Goal: Task Accomplishment & Management: Use online tool/utility

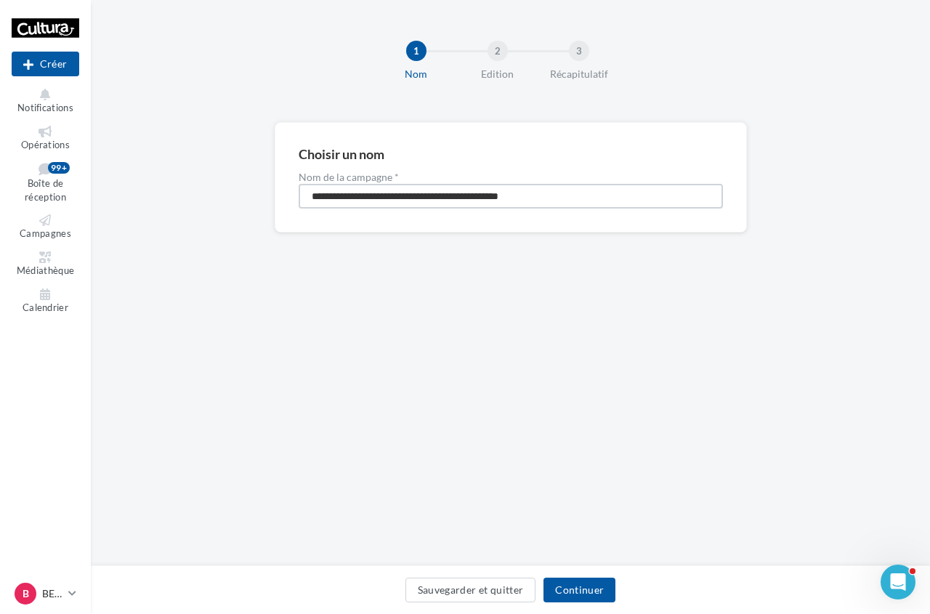
click at [443, 184] on input "**********" at bounding box center [511, 196] width 424 height 25
type input "**********"
click at [609, 595] on button "Continuer" at bounding box center [580, 590] width 72 height 25
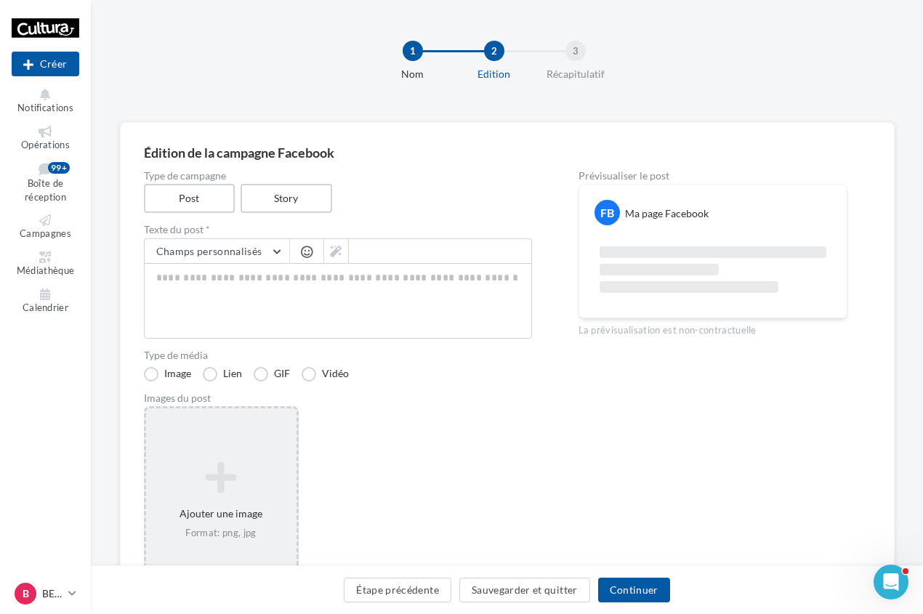
click at [201, 426] on div "Ajouter une image Format: png, jpg" at bounding box center [221, 500] width 155 height 189
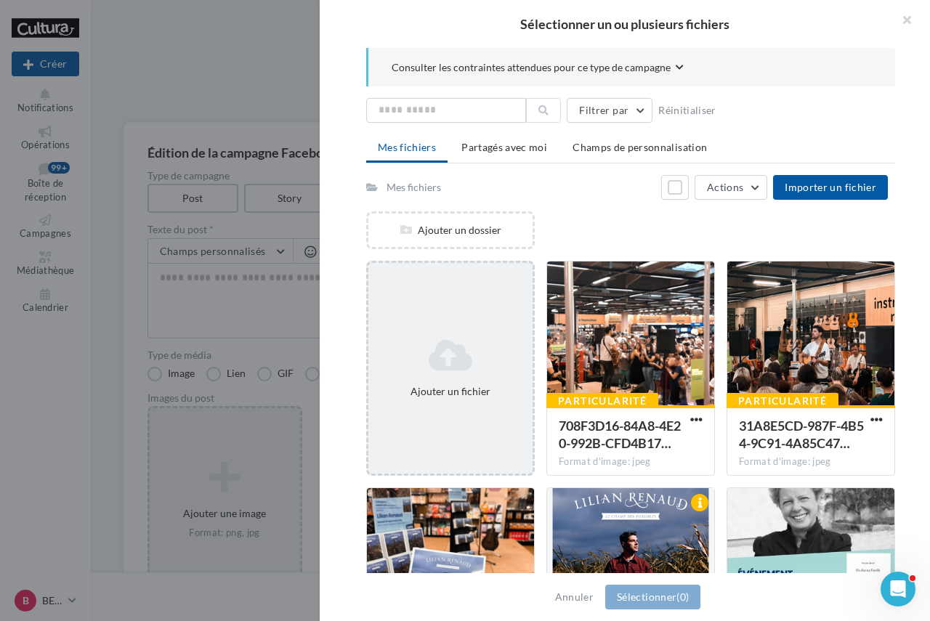
click at [456, 348] on icon at bounding box center [450, 355] width 153 height 35
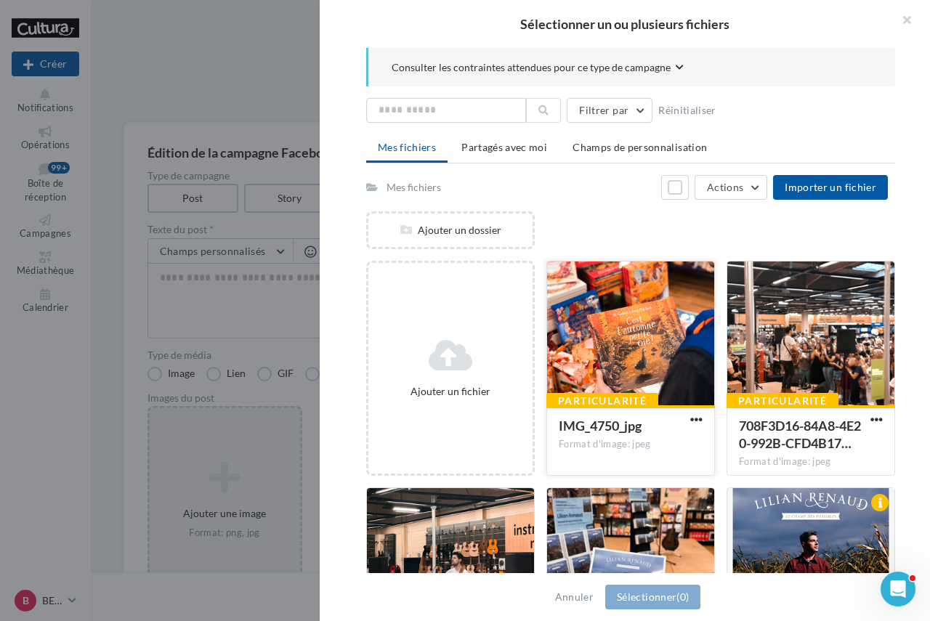
click at [664, 314] on div at bounding box center [630, 334] width 167 height 145
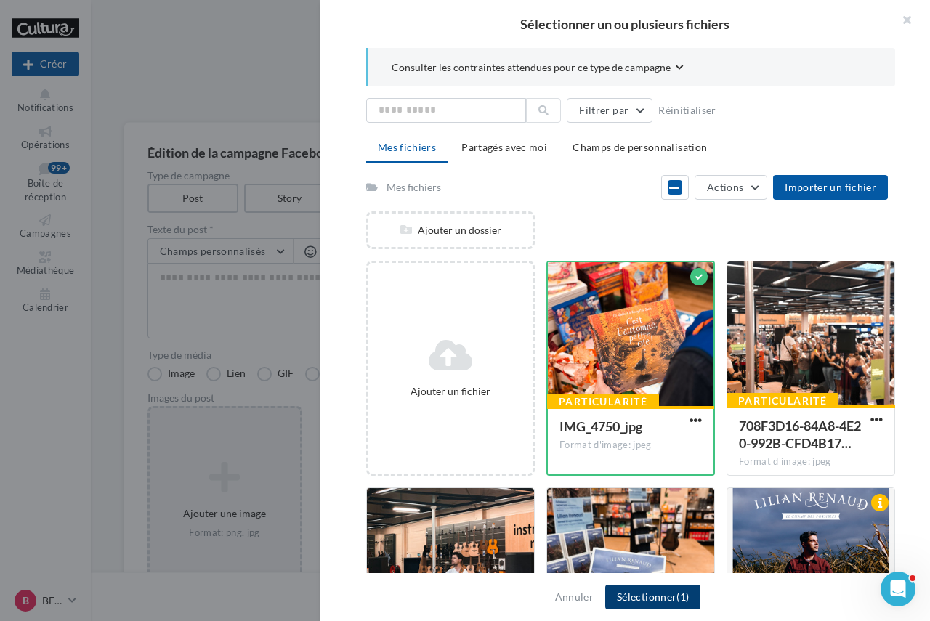
click at [640, 597] on button "Sélectionner (1)" at bounding box center [652, 597] width 95 height 25
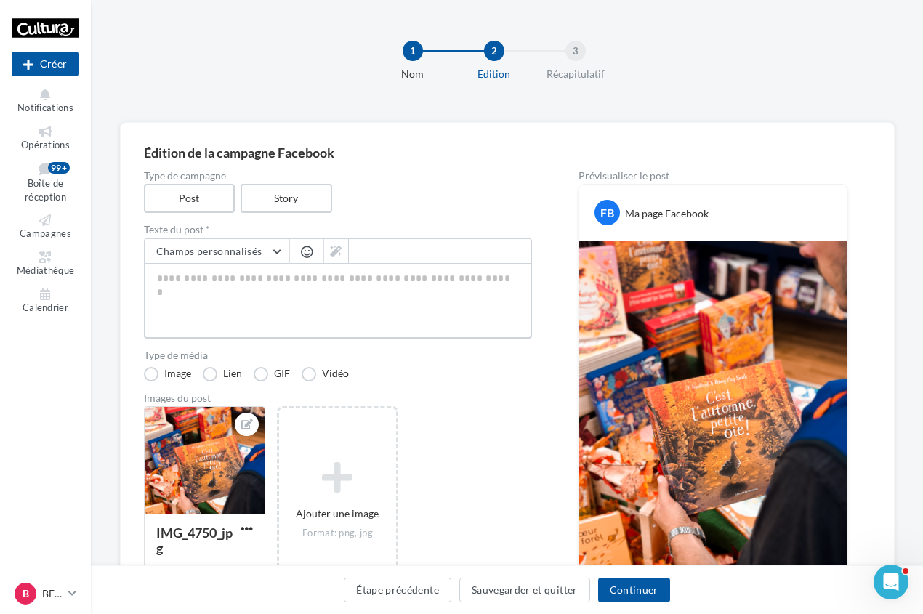
click at [499, 305] on textarea at bounding box center [338, 301] width 388 height 76
paste textarea "**********"
type textarea "**********"
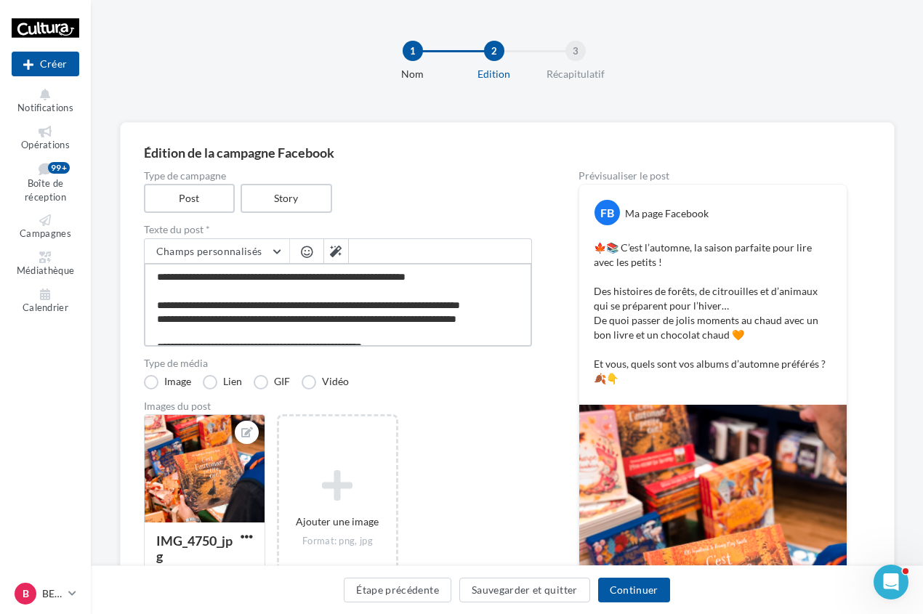
type textarea "**********"
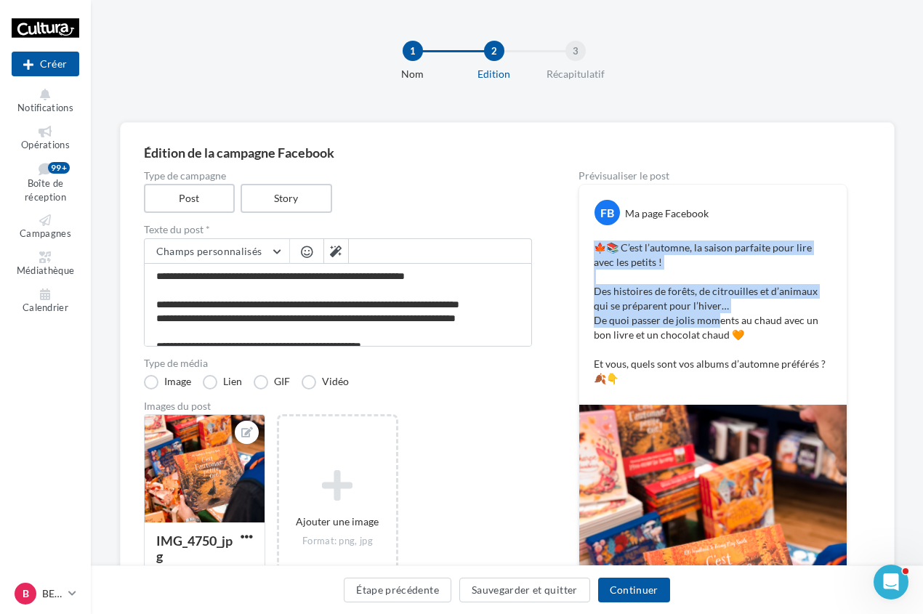
drag, startPoint x: 709, startPoint y: 259, endPoint x: 716, endPoint y: 321, distance: 62.2
click at [716, 321] on p "🍁📚 C’est l’automne, la saison parfaite pour lire avec les petits ! Des histoire…" at bounding box center [713, 313] width 238 height 145
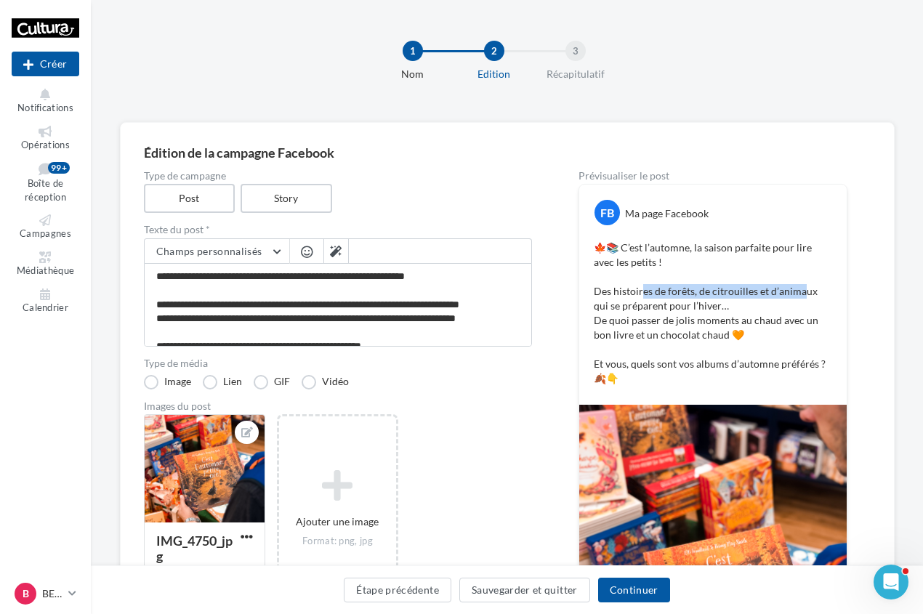
drag, startPoint x: 642, startPoint y: 295, endPoint x: 800, endPoint y: 294, distance: 157.7
click at [800, 294] on p "🍁📚 C’est l’automne, la saison parfaite pour lire avec les petits ! Des histoire…" at bounding box center [713, 313] width 238 height 145
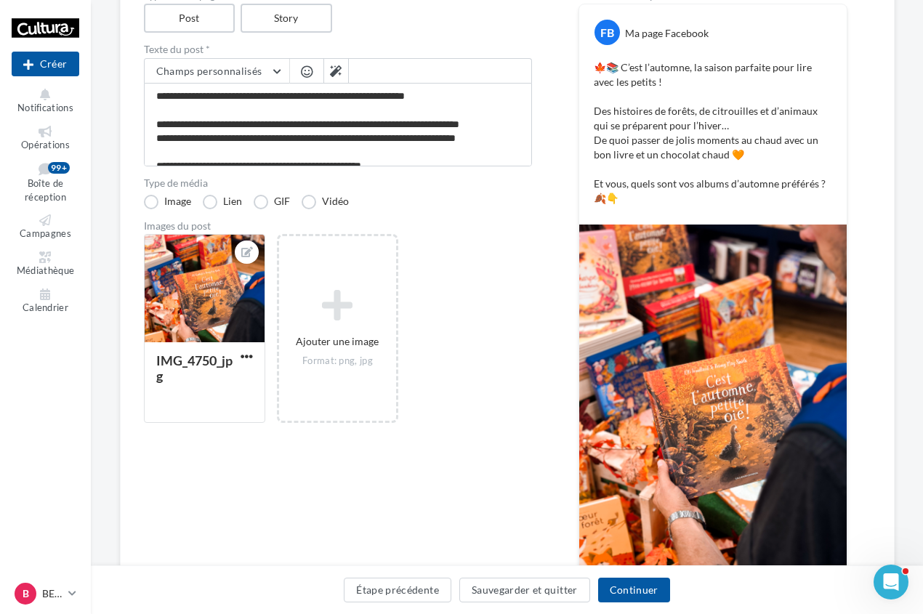
scroll to position [145, 0]
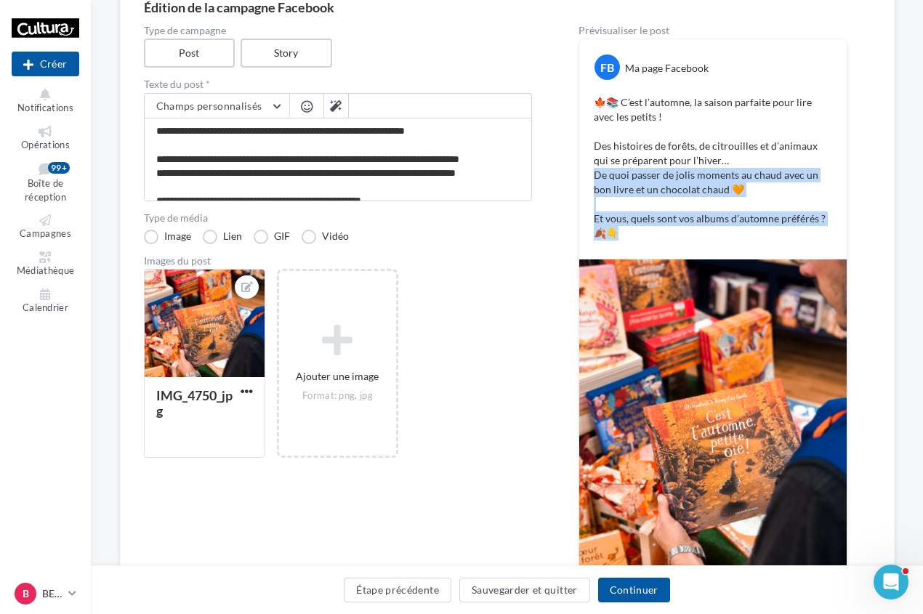
drag, startPoint x: 768, startPoint y: 195, endPoint x: 813, endPoint y: 230, distance: 57.6
click at [813, 230] on p "🍁📚 C’est l’automne, la saison parfaite pour lire avec les petits ! Des histoire…" at bounding box center [713, 167] width 238 height 145
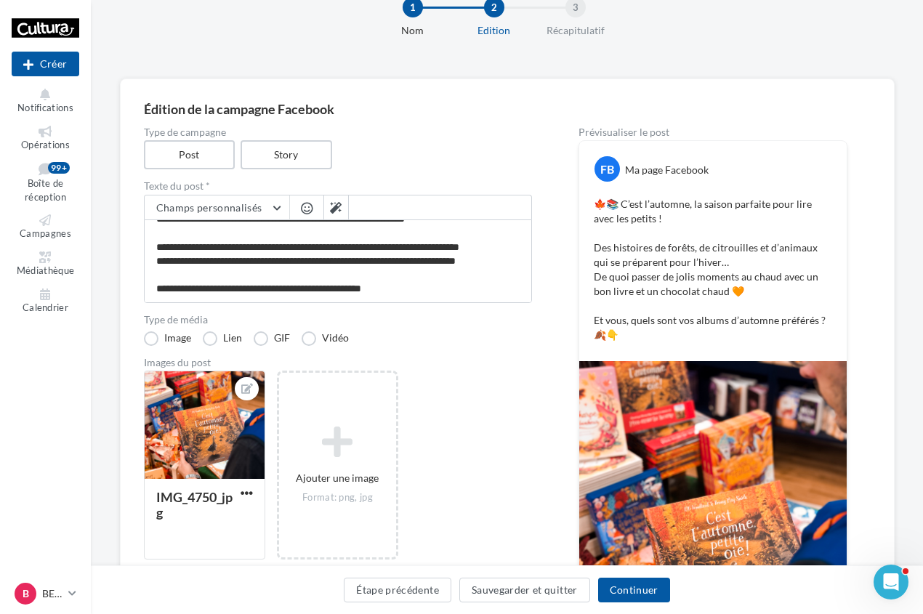
scroll to position [0, 0]
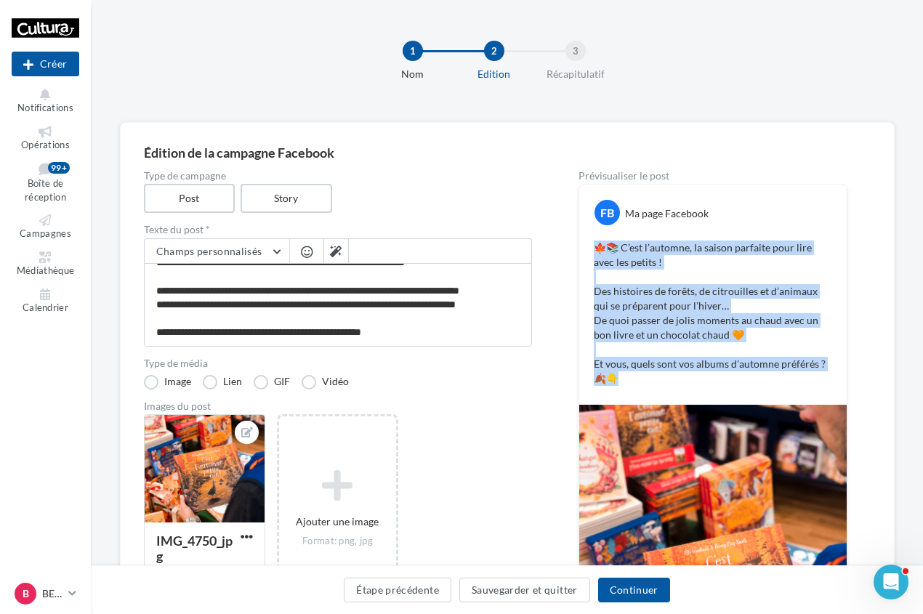
drag, startPoint x: 717, startPoint y: 387, endPoint x: 591, endPoint y: 246, distance: 188.9
click at [591, 246] on div "🍁📚 C’est l’automne, la saison parfaite pour lire avec les petits ! Des histoire…" at bounding box center [713, 313] width 260 height 153
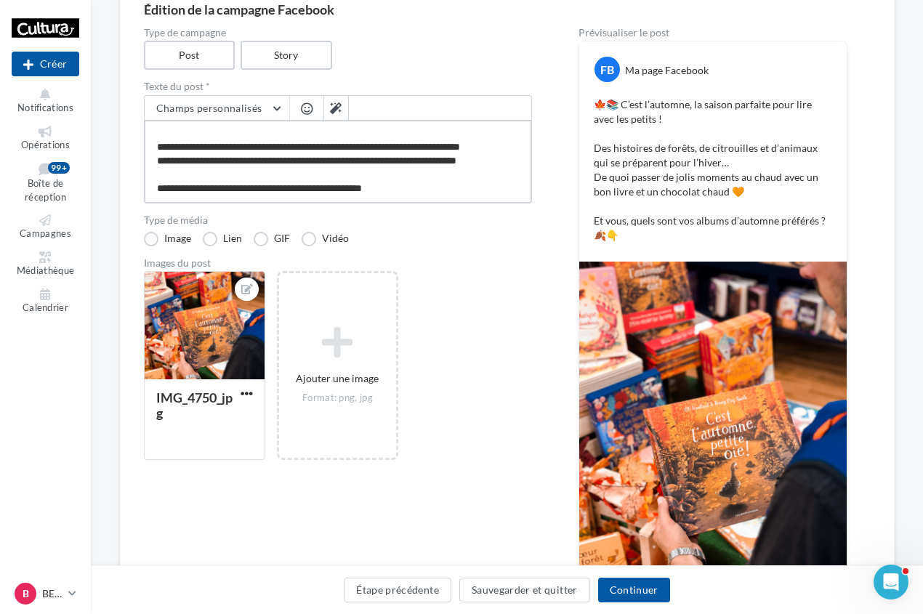
scroll to position [28, 0]
drag, startPoint x: 372, startPoint y: 180, endPoint x: 233, endPoint y: 132, distance: 147.6
click at [260, 137] on textarea "**********" at bounding box center [338, 162] width 388 height 84
click at [222, 129] on textarea "**********" at bounding box center [338, 162] width 388 height 84
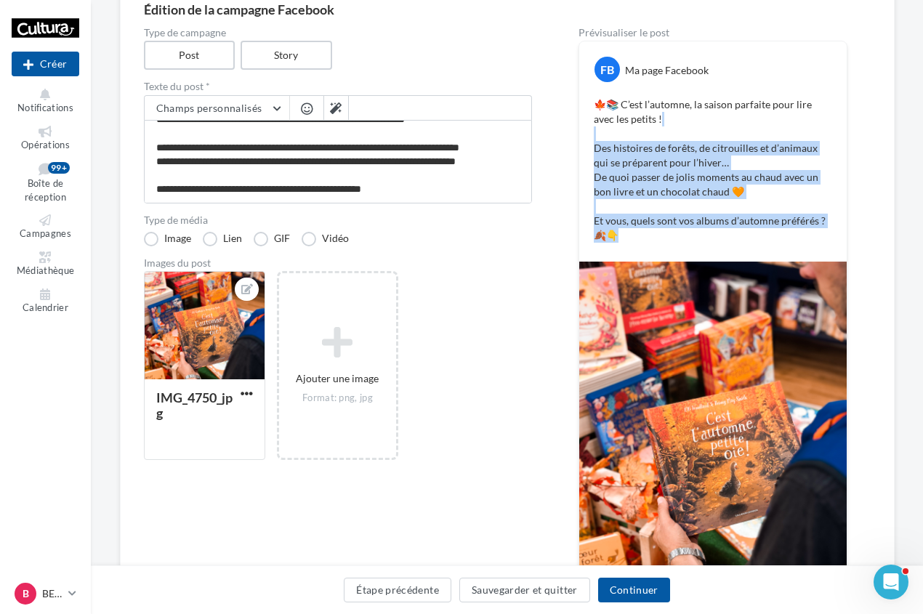
drag, startPoint x: 672, startPoint y: 241, endPoint x: 646, endPoint y: 130, distance: 113.4
click at [646, 130] on p "🍁📚 C’est l’automne, la saison parfaite pour lire avec les petits ! Des histoire…" at bounding box center [713, 169] width 238 height 145
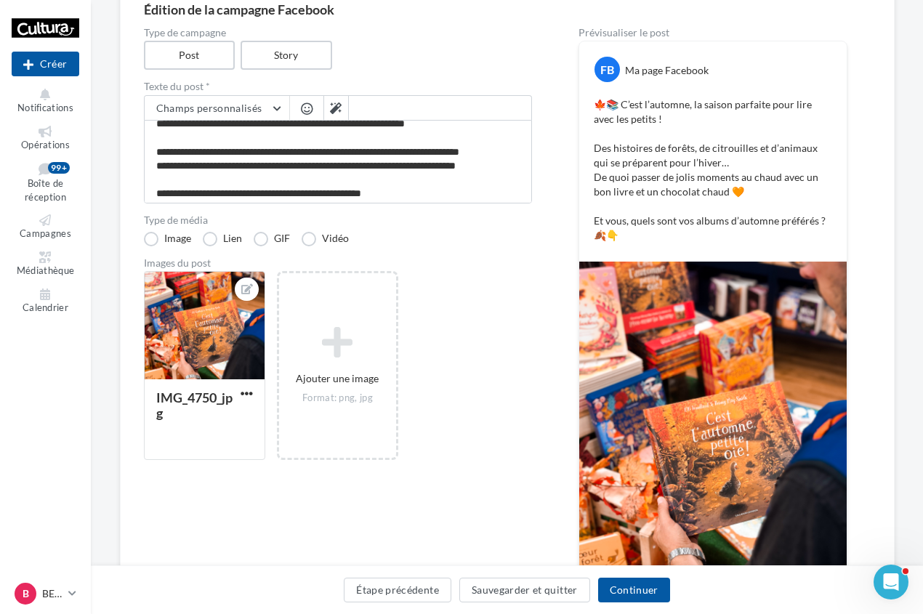
scroll to position [0, 0]
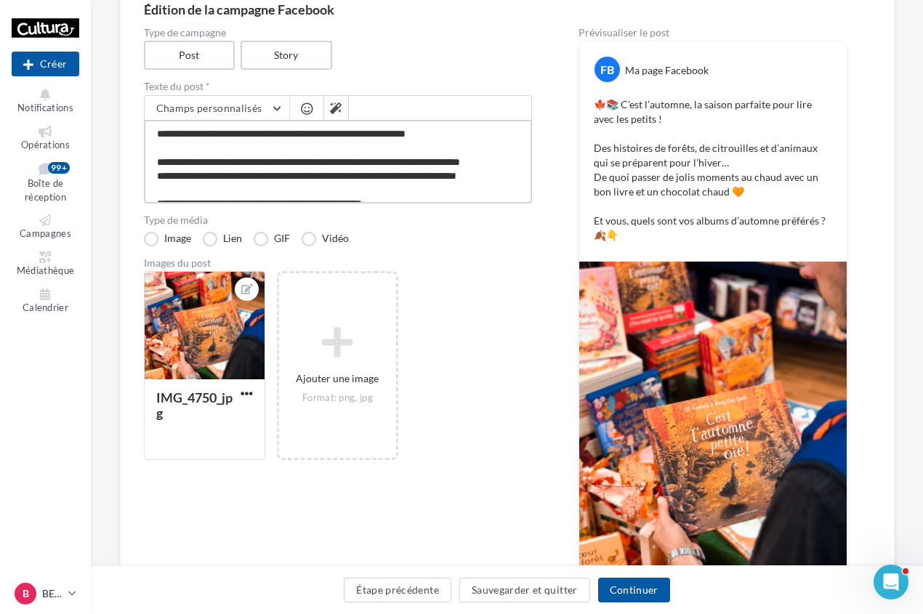
drag, startPoint x: 244, startPoint y: 133, endPoint x: 472, endPoint y: 167, distance: 231.5
click at [472, 167] on textarea "**********" at bounding box center [338, 162] width 388 height 84
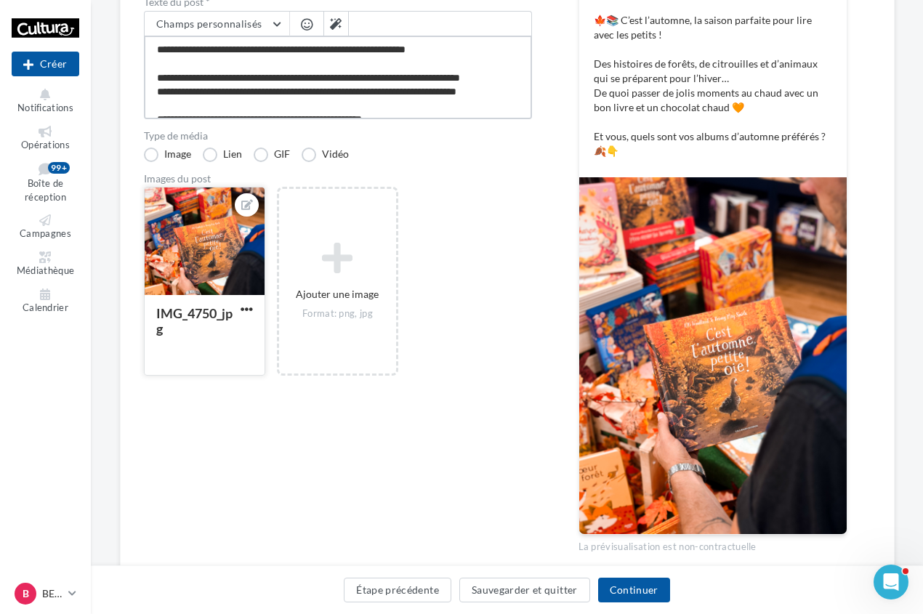
scroll to position [143, 0]
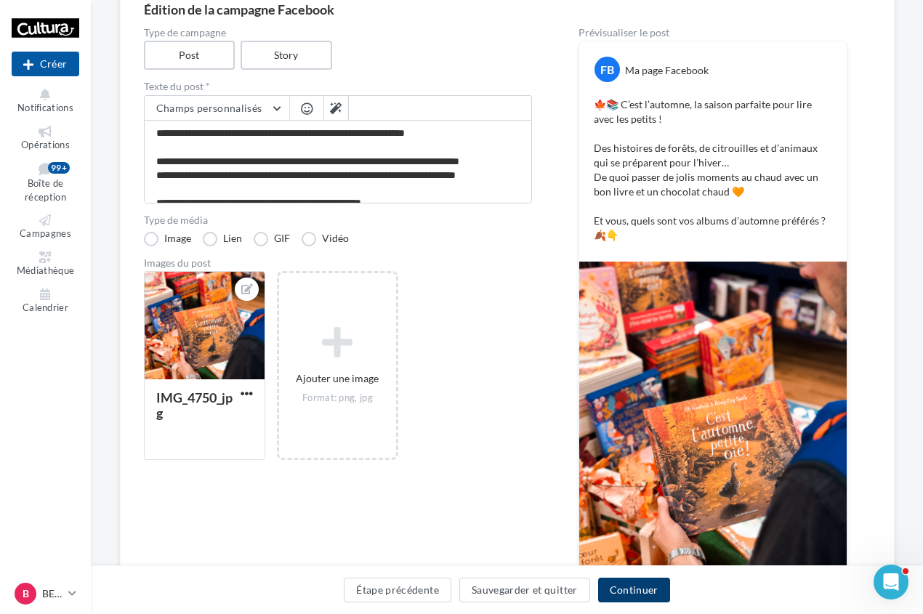
click at [630, 585] on button "Continuer" at bounding box center [634, 590] width 72 height 25
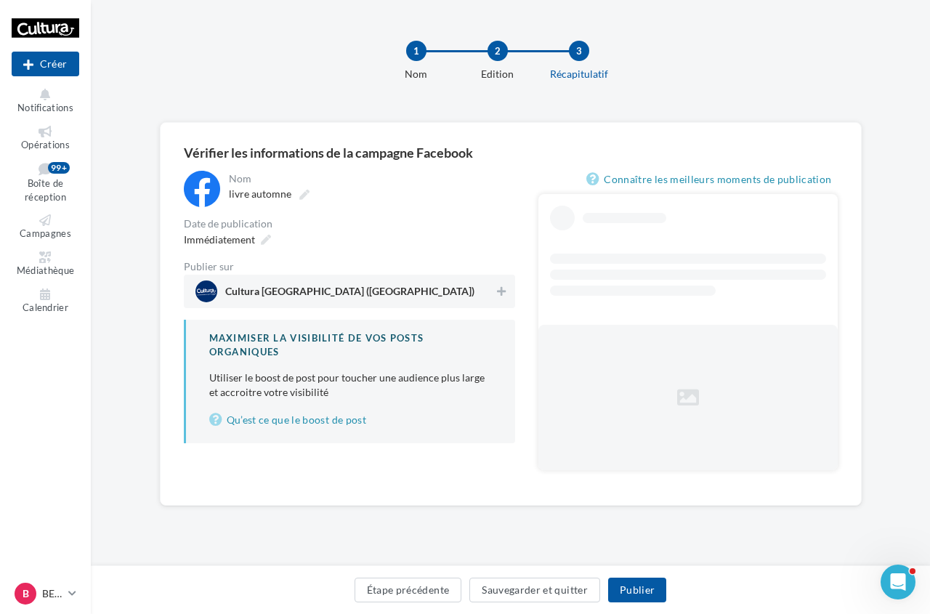
click at [294, 300] on span "Cultura Besançon (Besançon)" at bounding box center [349, 294] width 249 height 16
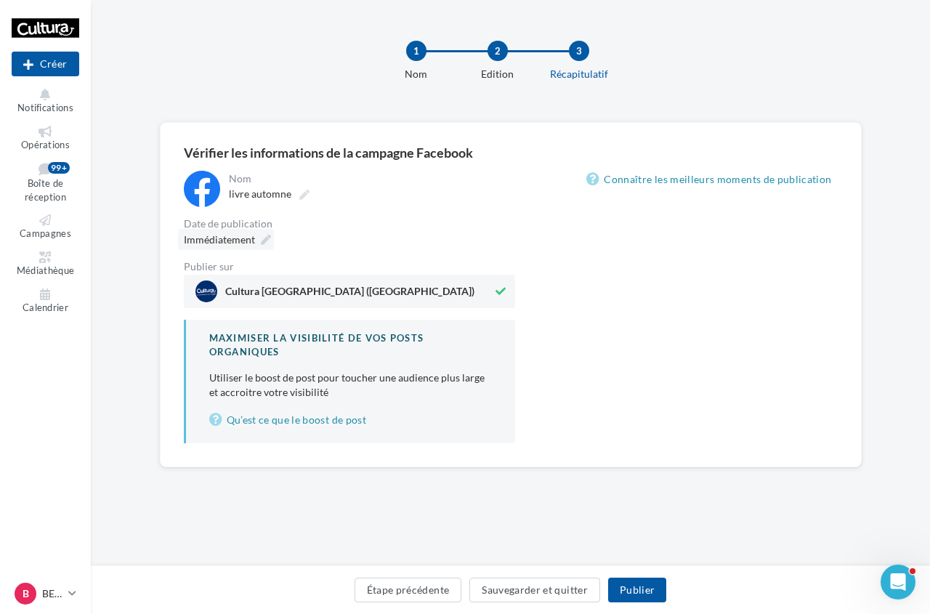
click at [251, 244] on span "Immédiatement" at bounding box center [219, 239] width 71 height 12
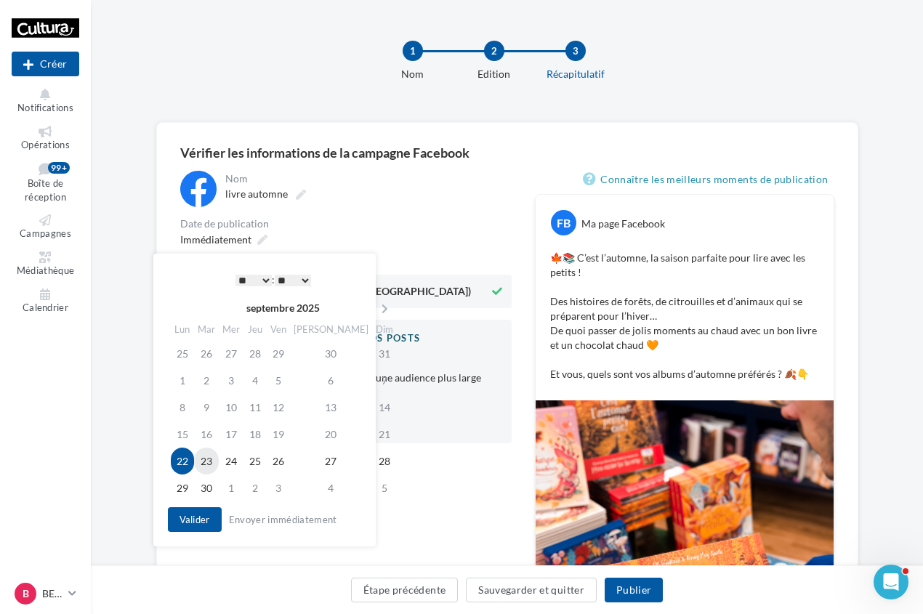
click at [209, 469] on td "23" at bounding box center [206, 461] width 25 height 27
click at [249, 277] on select "* * * * * * * * * * ** ** ** ** ** ** ** ** ** ** ** ** ** **" at bounding box center [250, 281] width 36 height 12
click at [291, 283] on select "** ** ** ** ** **" at bounding box center [289, 281] width 36 height 12
click at [197, 520] on button "Valider" at bounding box center [191, 519] width 54 height 25
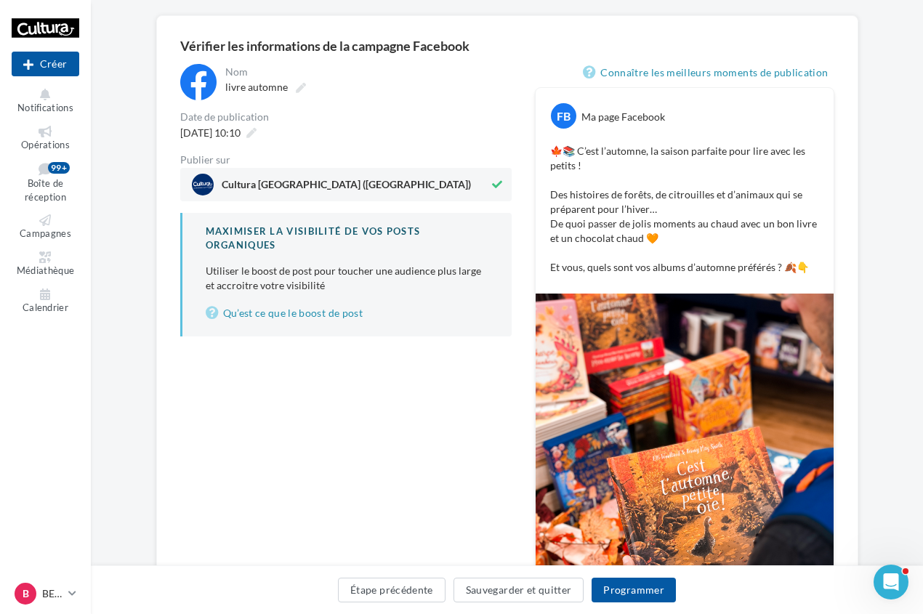
scroll to position [145, 0]
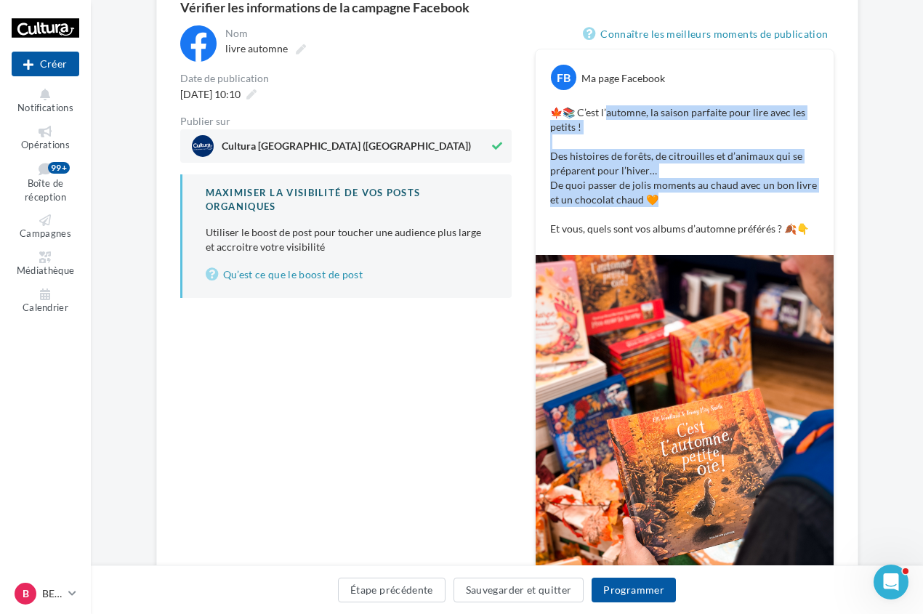
drag, startPoint x: 610, startPoint y: 107, endPoint x: 723, endPoint y: 203, distance: 148.0
click at [723, 203] on p "🍁📚 C’est l’automne, la saison parfaite pour lire avec les petits ! Des histoire…" at bounding box center [684, 170] width 269 height 131
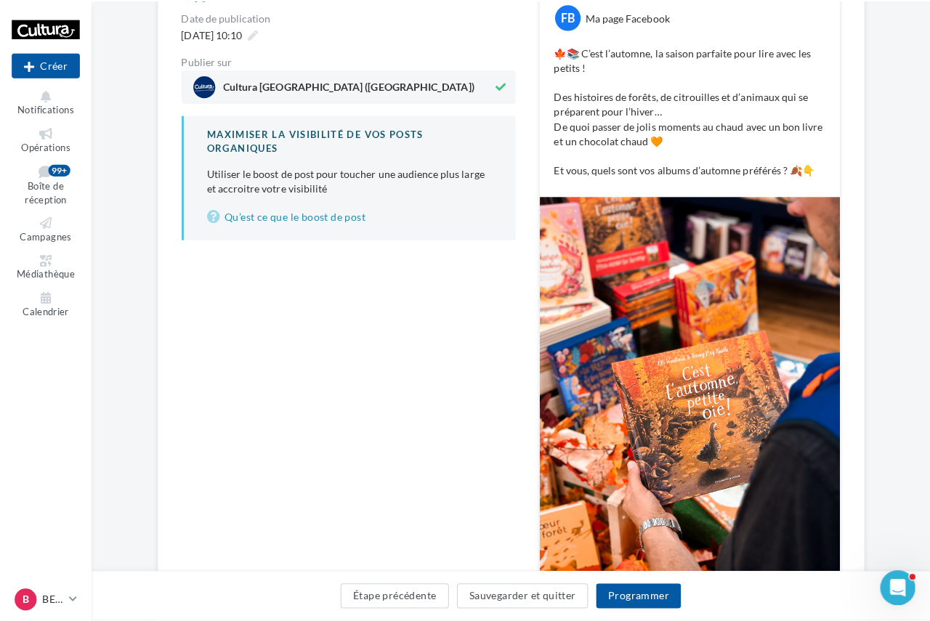
scroll to position [168, 0]
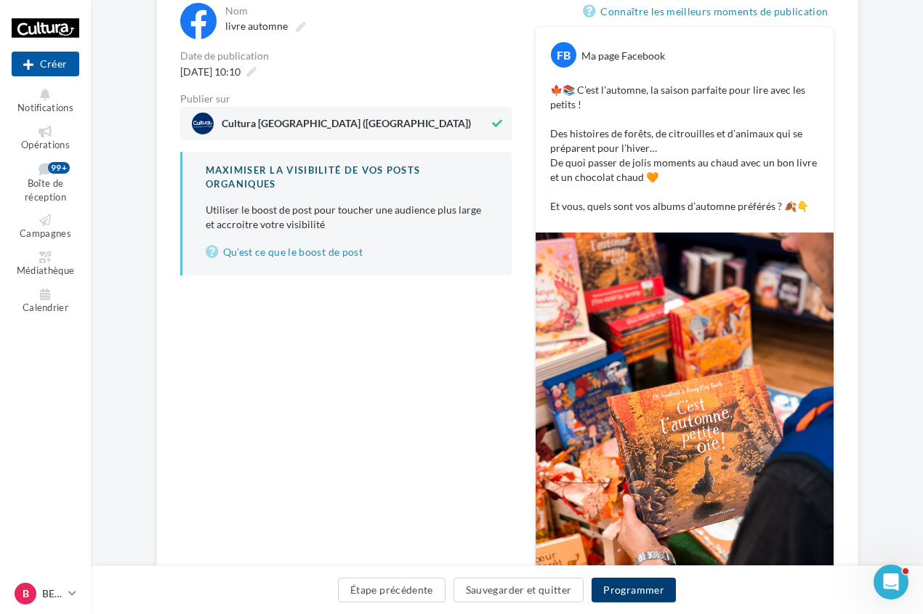
click at [650, 595] on button "Programmer" at bounding box center [634, 590] width 84 height 25
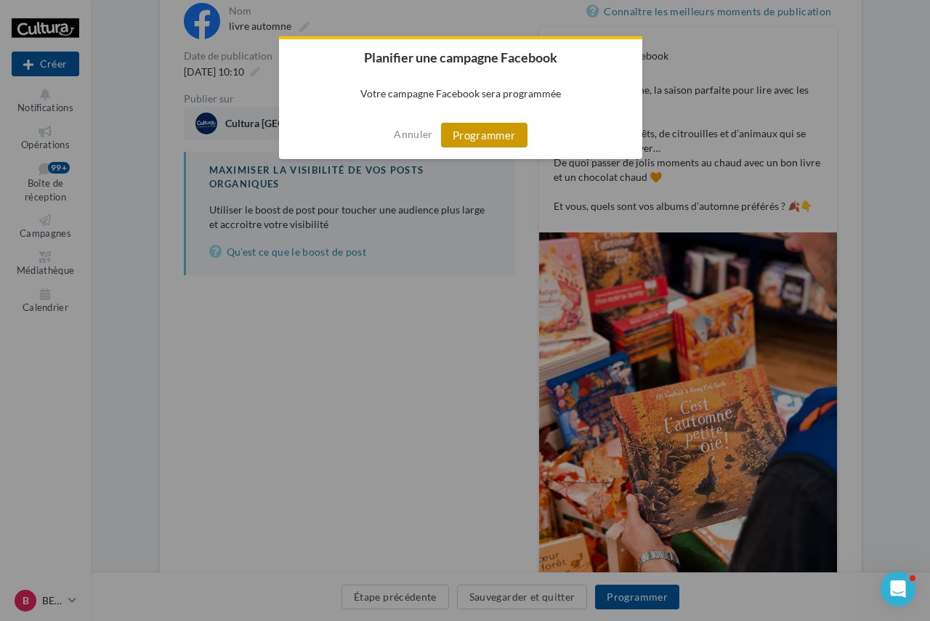
click at [480, 129] on button "Programmer" at bounding box center [484, 135] width 86 height 25
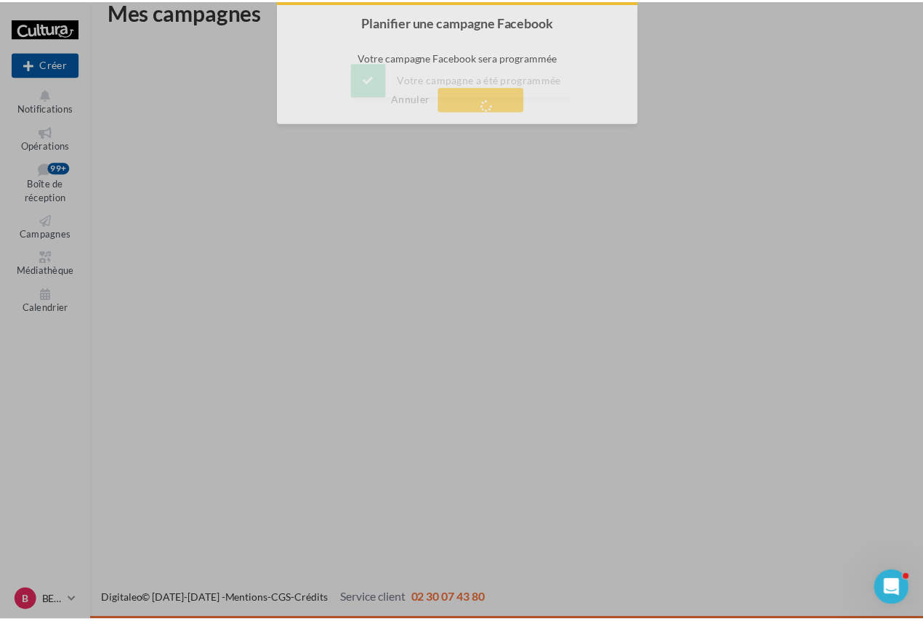
scroll to position [23, 0]
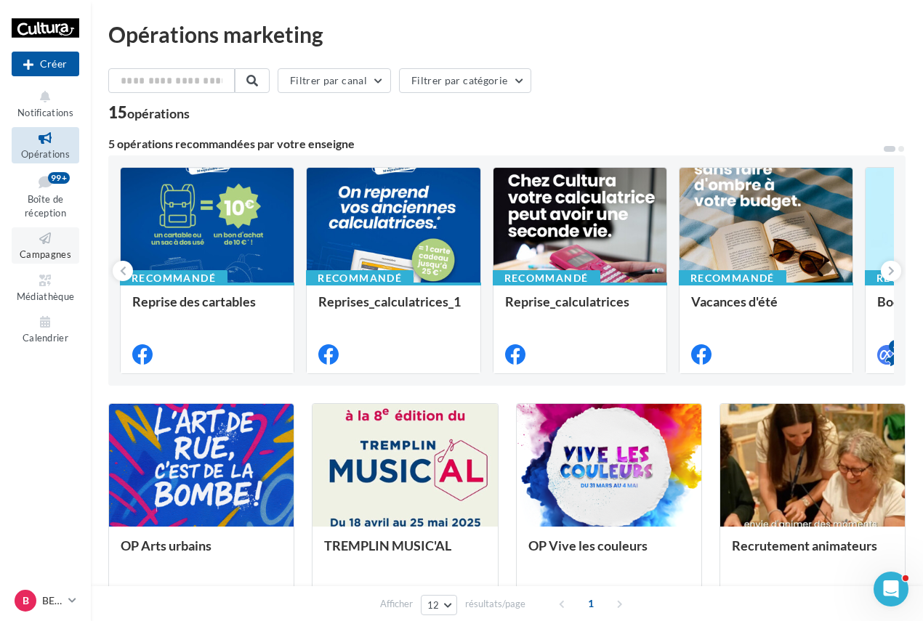
click at [28, 239] on icon at bounding box center [45, 238] width 59 height 17
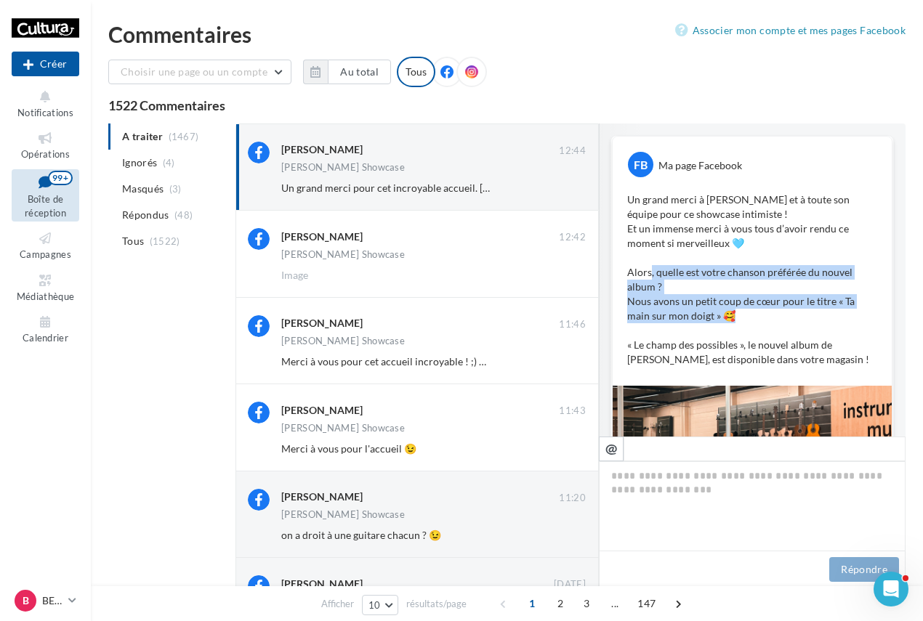
drag, startPoint x: 780, startPoint y: 315, endPoint x: 648, endPoint y: 275, distance: 137.3
click at [648, 275] on p "Un grand merci à Lilian Renaud et à toute son équipe pour ce showcase intimiste…" at bounding box center [752, 280] width 250 height 174
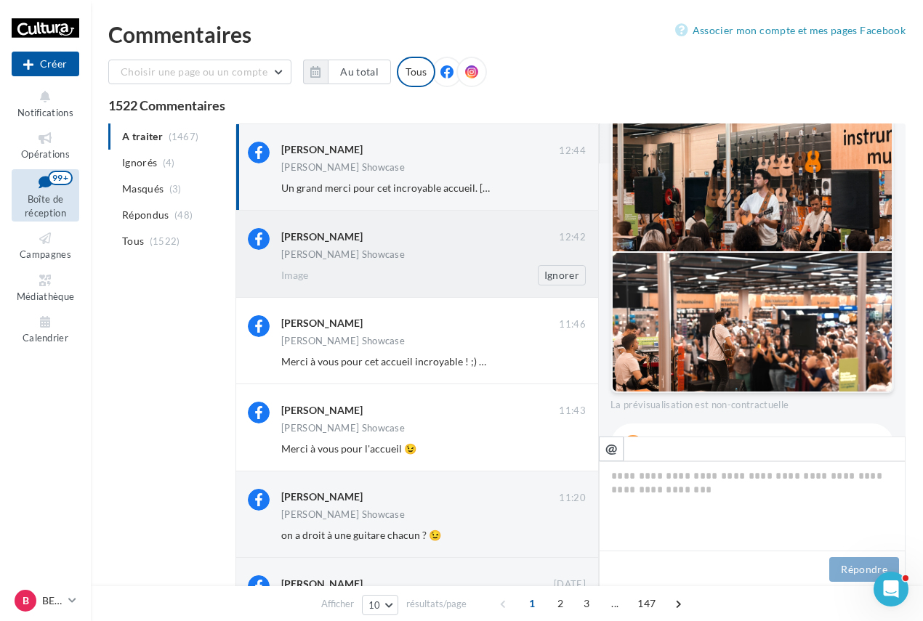
scroll to position [259, 0]
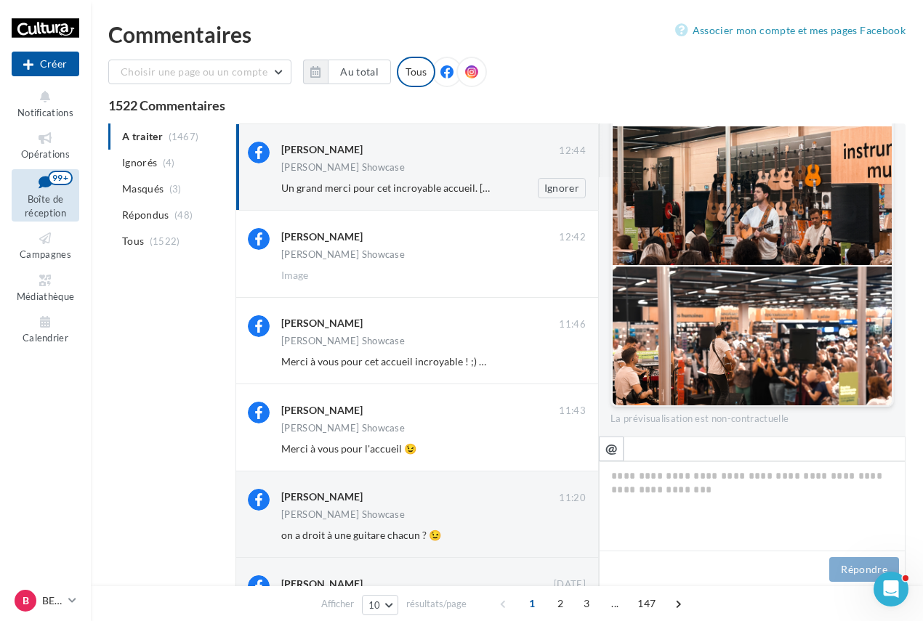
click at [433, 190] on span "Un grand merci pour cet incroyable accueil. Lilian toujours très accessible. To…" at bounding box center [723, 188] width 884 height 12
click at [36, 149] on span "Opérations" at bounding box center [45, 154] width 49 height 12
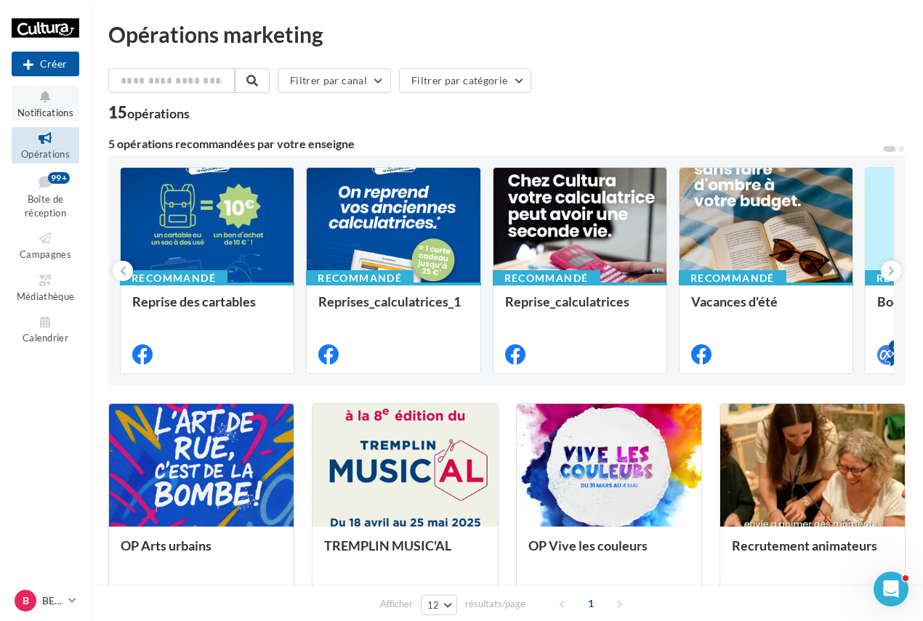
click at [45, 111] on span "Notifications" at bounding box center [45, 113] width 56 height 12
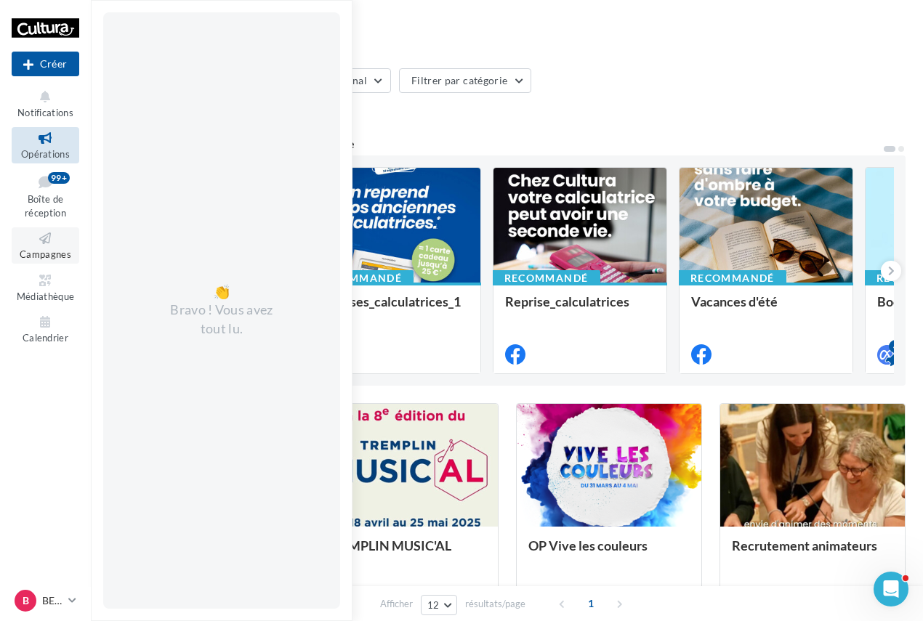
click at [55, 256] on span "Campagnes" at bounding box center [46, 255] width 52 height 12
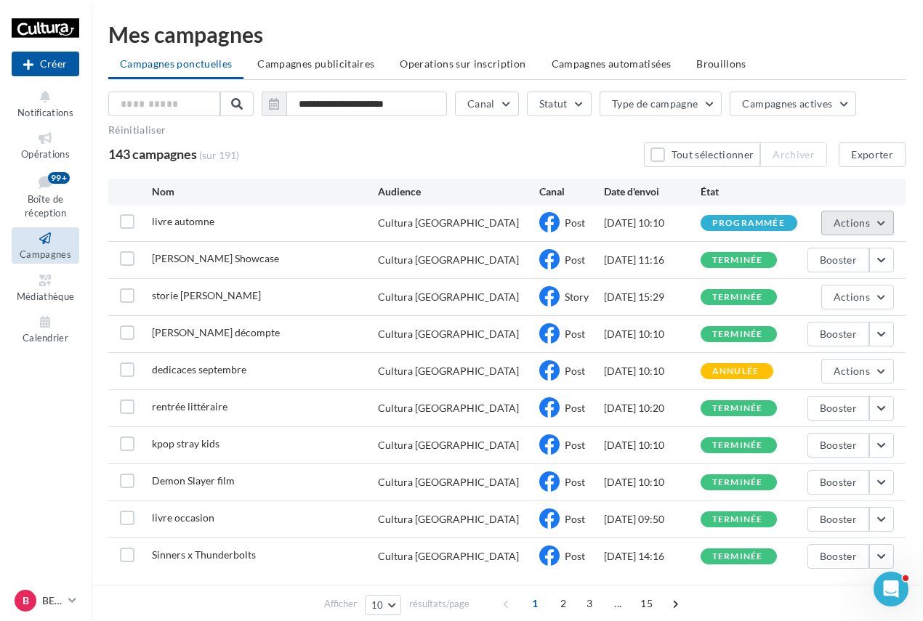
click at [856, 224] on span "Actions" at bounding box center [852, 223] width 36 height 12
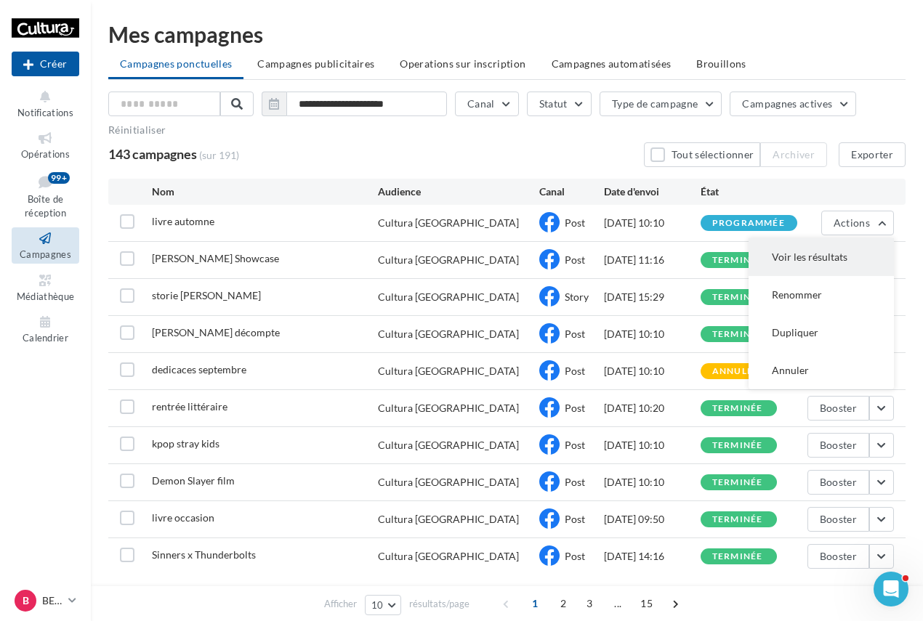
click at [802, 244] on button "Voir les résultats" at bounding box center [821, 257] width 145 height 38
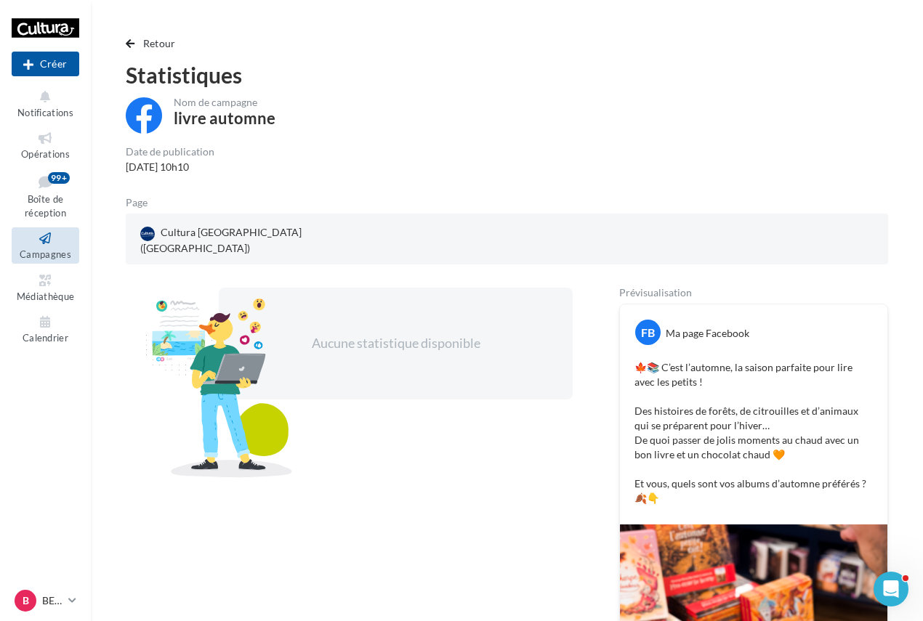
drag, startPoint x: 726, startPoint y: 199, endPoint x: 672, endPoint y: 272, distance: 90.4
click at [672, 288] on div "Prévisualisation FB Ma page Facebook 🍁📚 C’est l’automne, la saison parfaite pou…" at bounding box center [753, 594] width 269 height 613
click at [765, 420] on p "🍁📚 C’est l’automne, la saison parfaite pour lire avec les petits ! Des histoire…" at bounding box center [754, 433] width 238 height 145
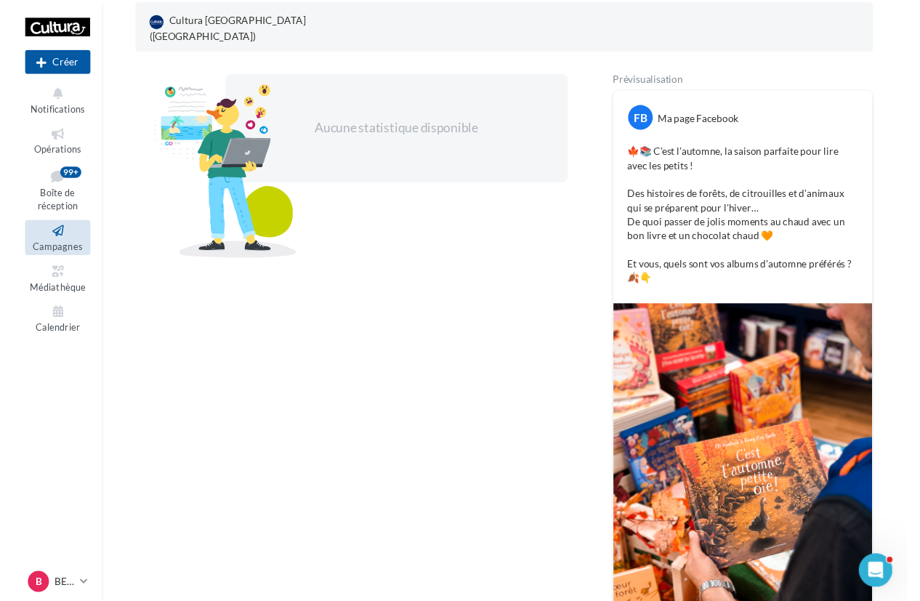
scroll to position [218, 0]
